Goal: Entertainment & Leisure: Browse casually

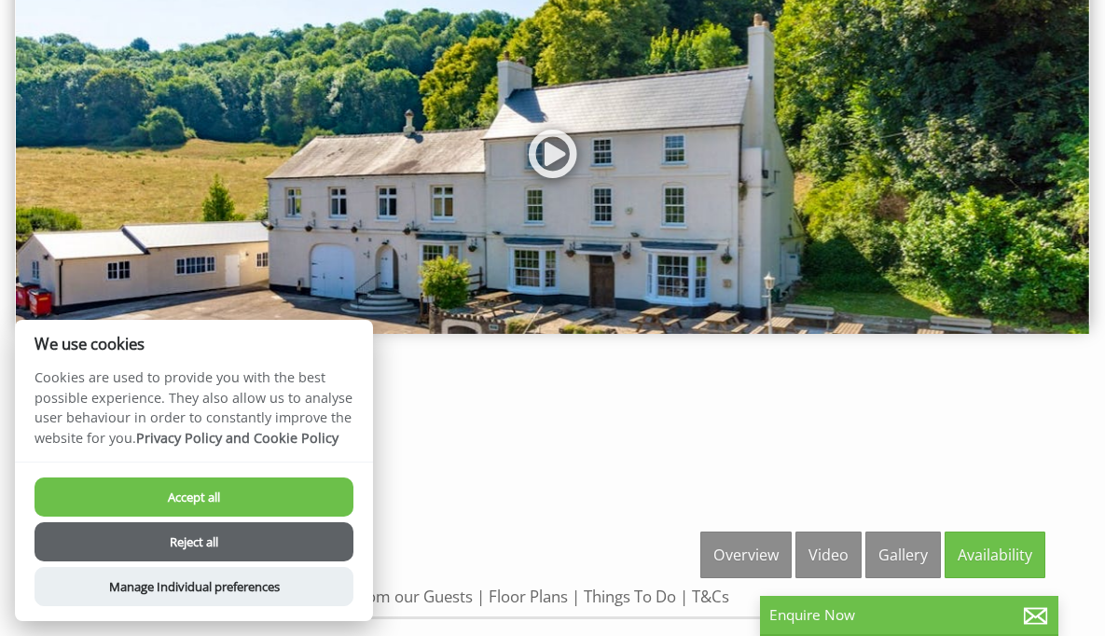
scroll to position [369, 0]
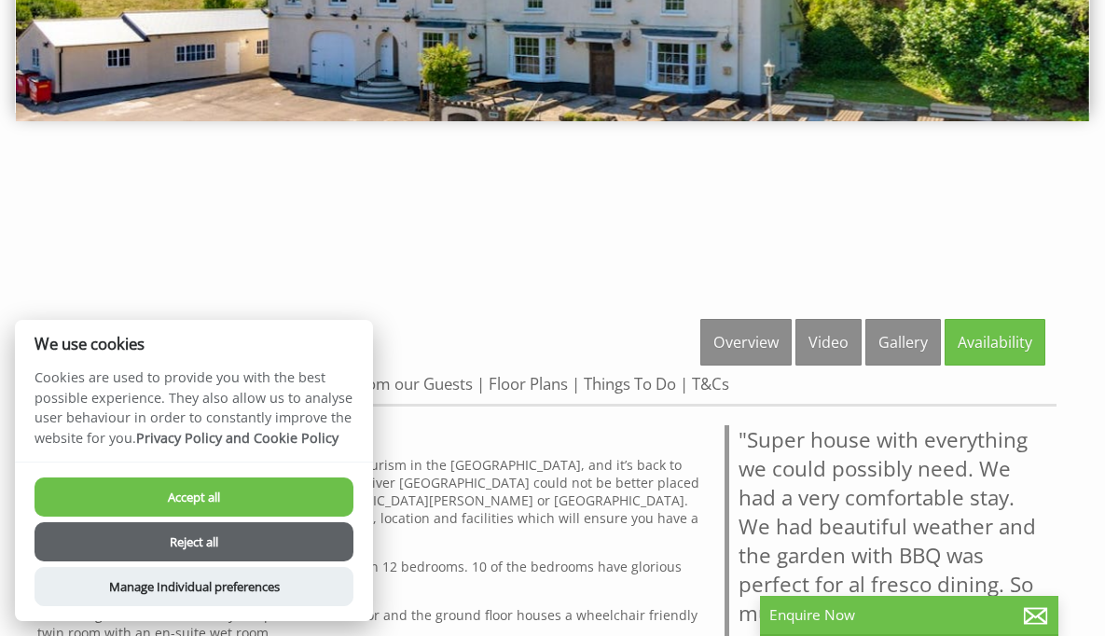
click at [239, 500] on button "Accept all" at bounding box center [193, 496] width 319 height 39
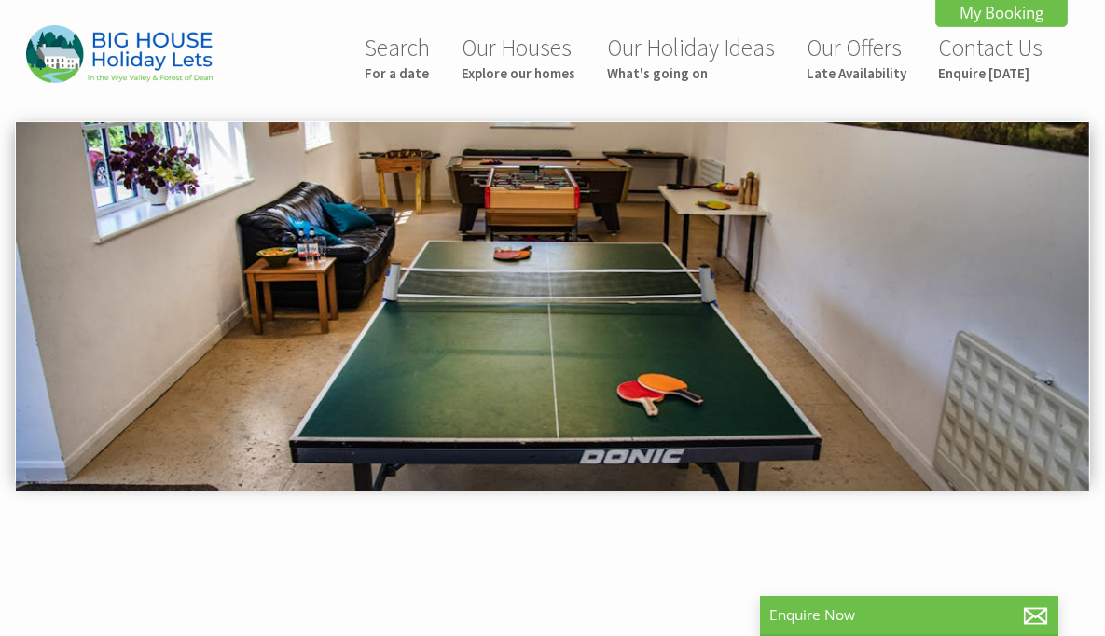
click at [558, 315] on img at bounding box center [552, 306] width 1073 height 368
click at [463, 282] on img at bounding box center [552, 306] width 1073 height 368
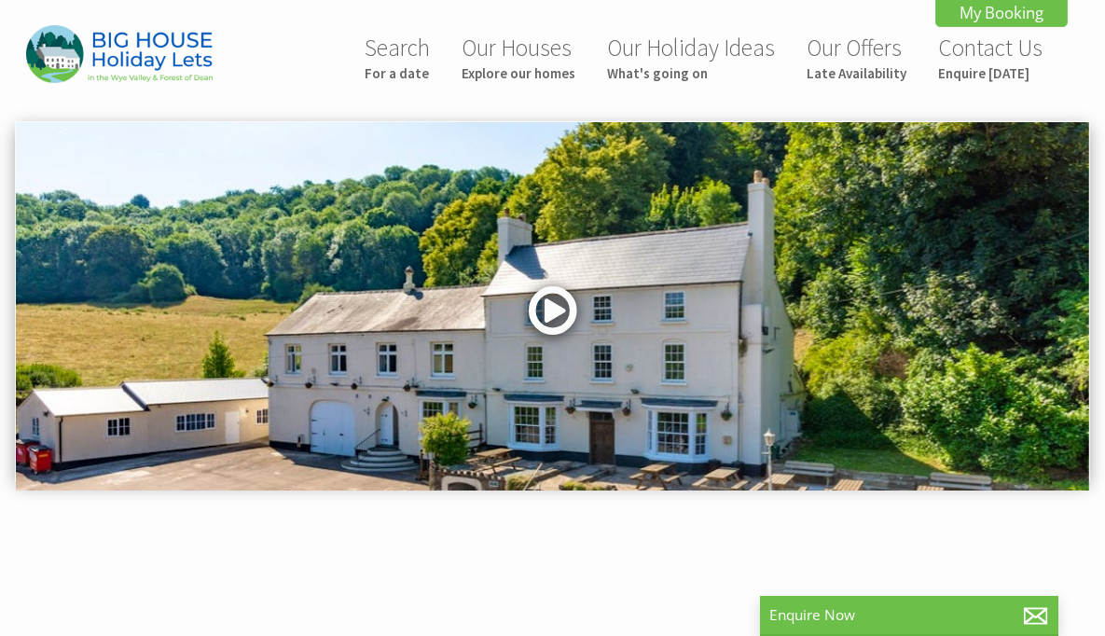
click at [560, 343] on link at bounding box center [553, 317] width 56 height 76
click at [560, 319] on link at bounding box center [553, 317] width 56 height 76
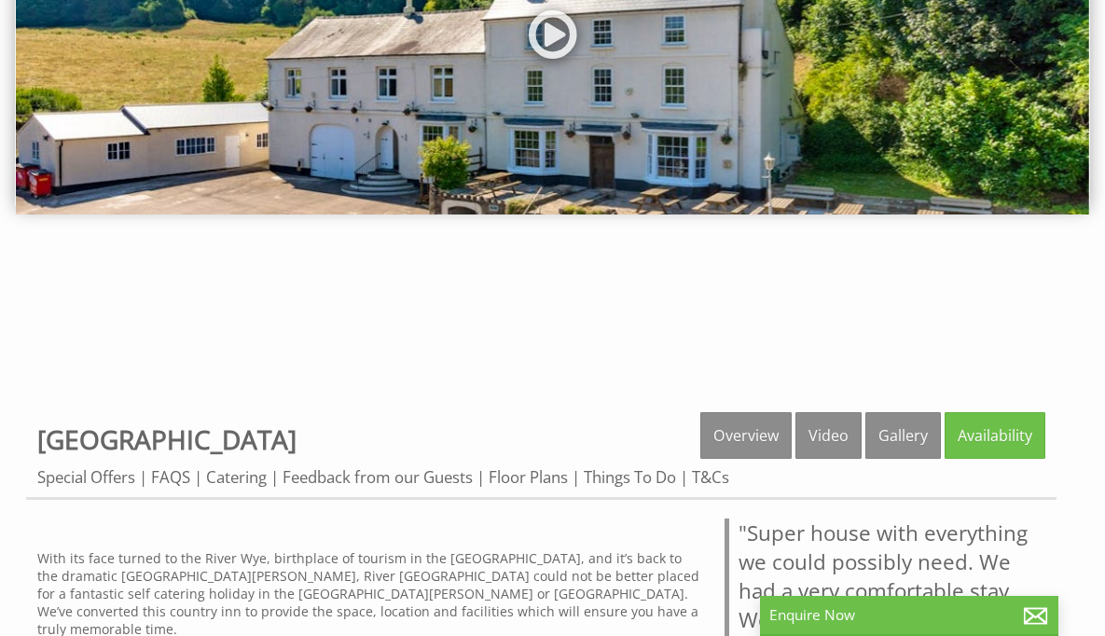
scroll to position [285, 0]
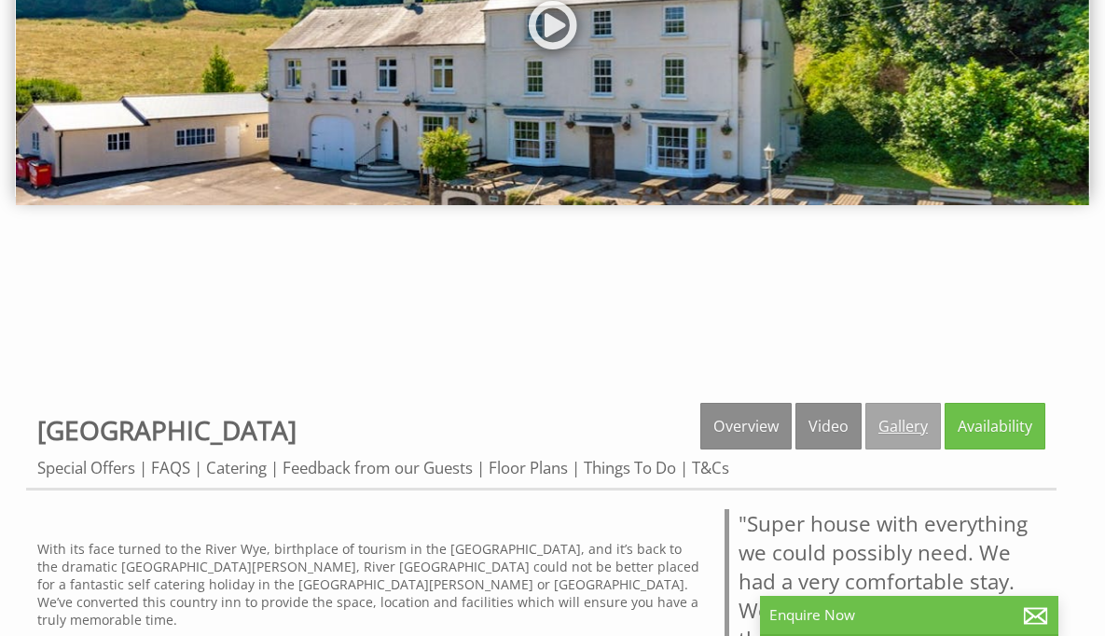
click at [887, 425] on link "Gallery" at bounding box center [903, 426] width 76 height 47
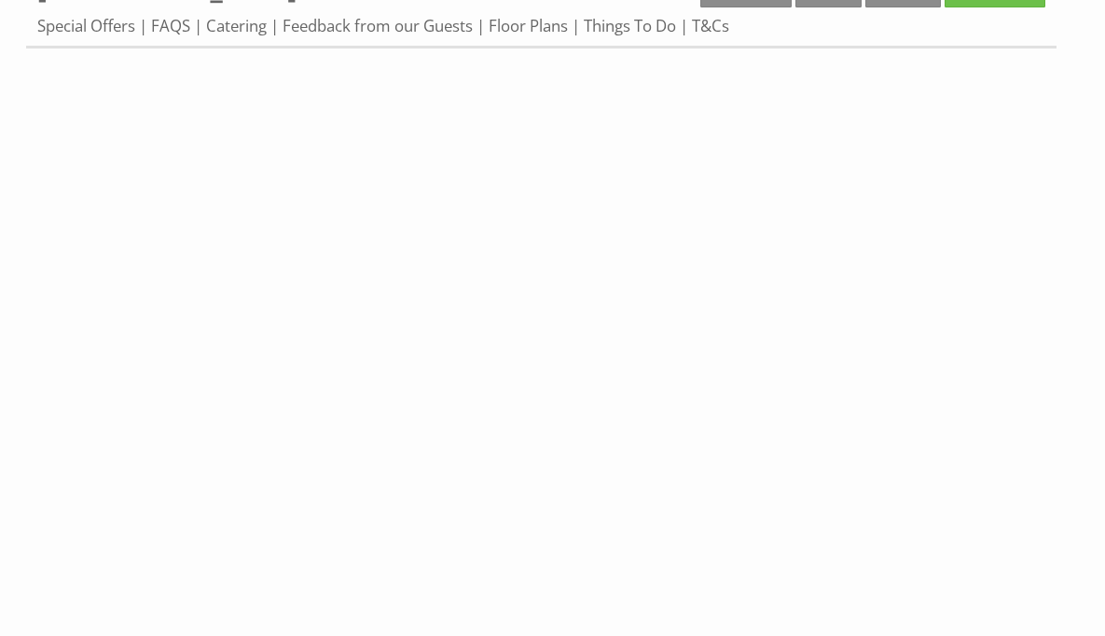
scroll to position [550, 0]
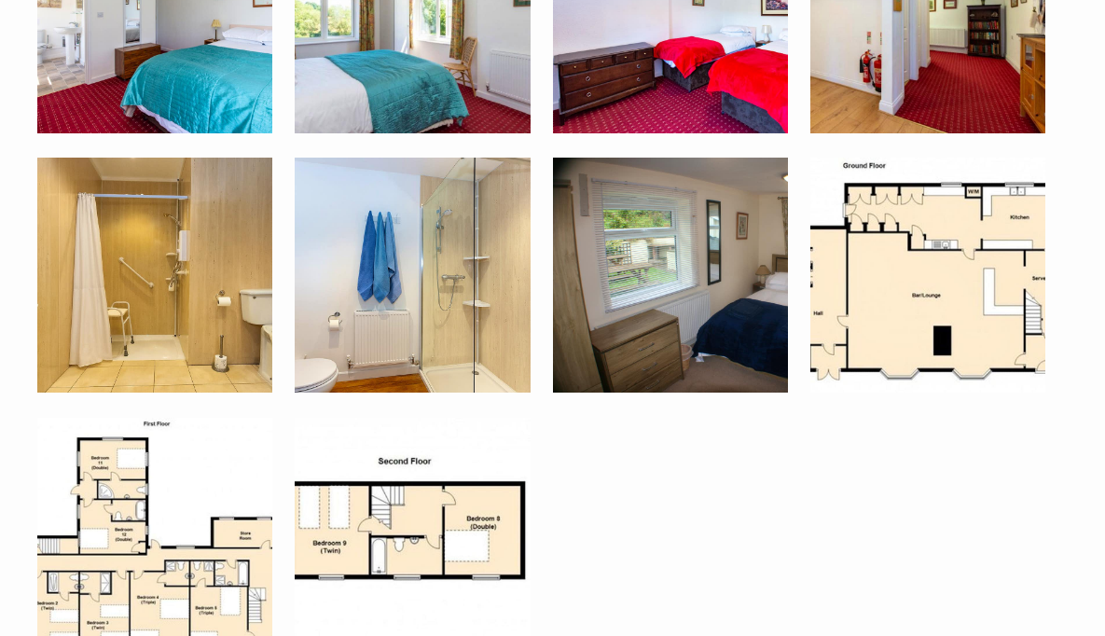
scroll to position [3097, 0]
